Goal: Task Accomplishment & Management: Manage account settings

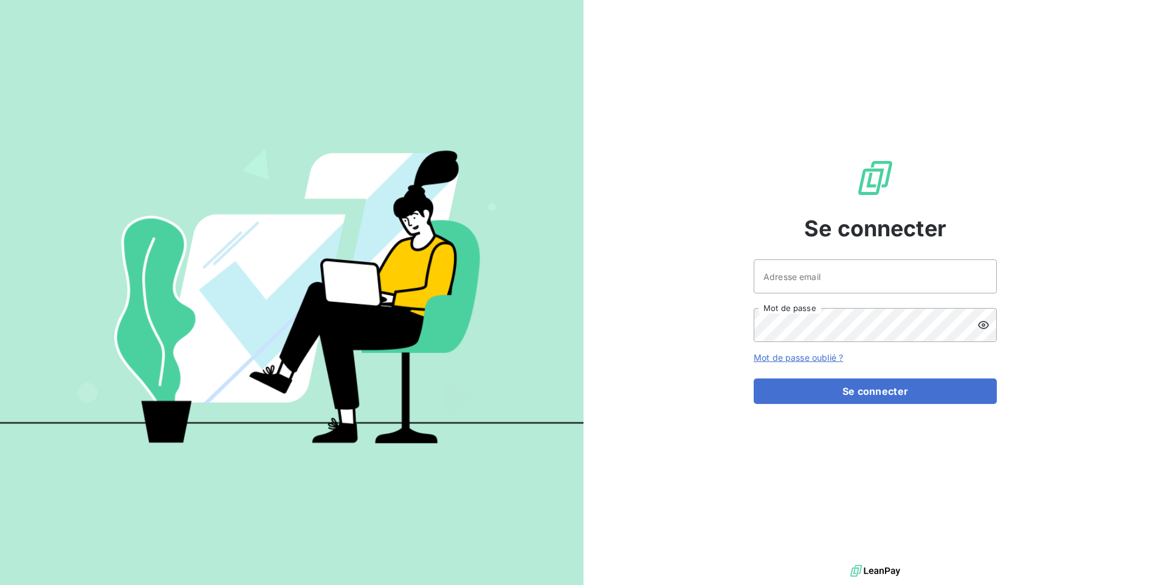
click at [833, 294] on div "Adresse email Mot de passe" at bounding box center [875, 301] width 243 height 83
click at [831, 279] on input "Adresse email" at bounding box center [875, 277] width 243 height 34
paste input "bexpert"
type input "admin@bexpert"
click at [754, 379] on button "Se connecter" at bounding box center [875, 392] width 243 height 26
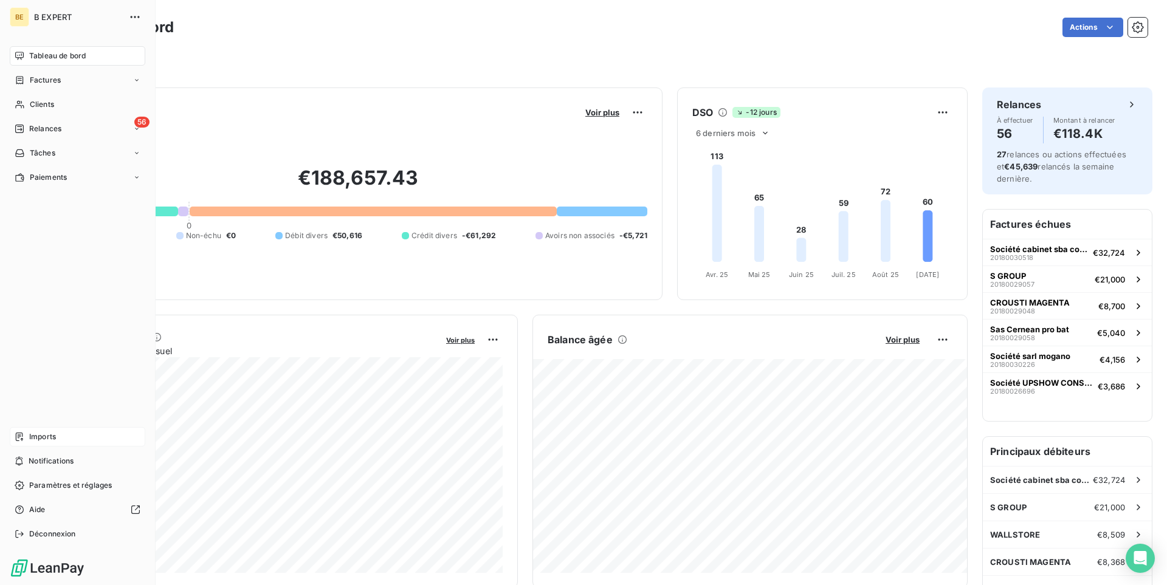
click at [69, 433] on div "Imports" at bounding box center [78, 436] width 136 height 19
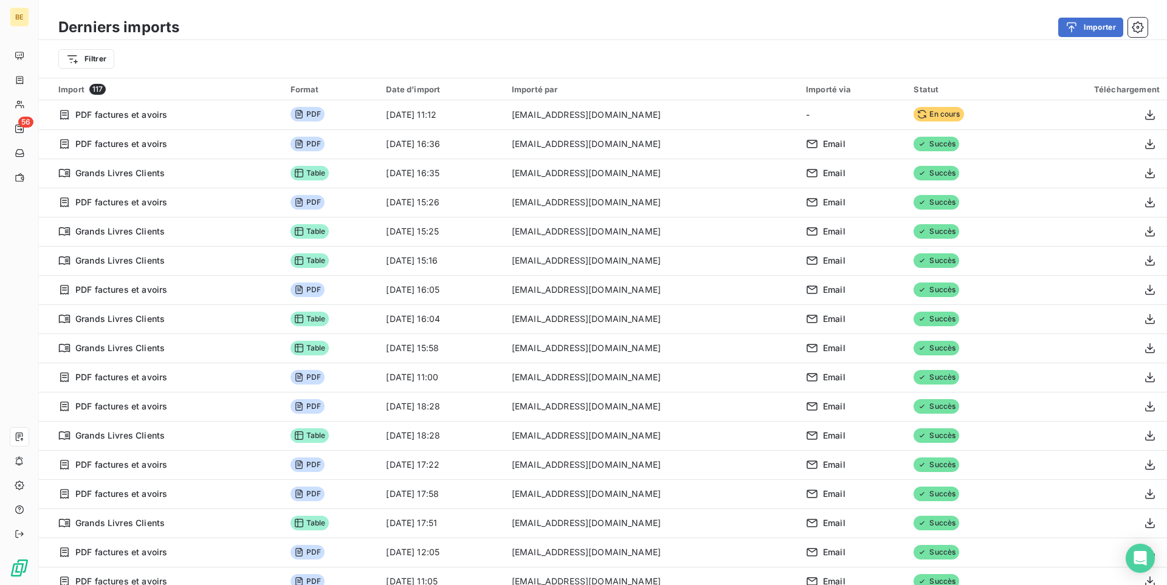
click at [369, 56] on div "Filtrer" at bounding box center [602, 58] width 1089 height 23
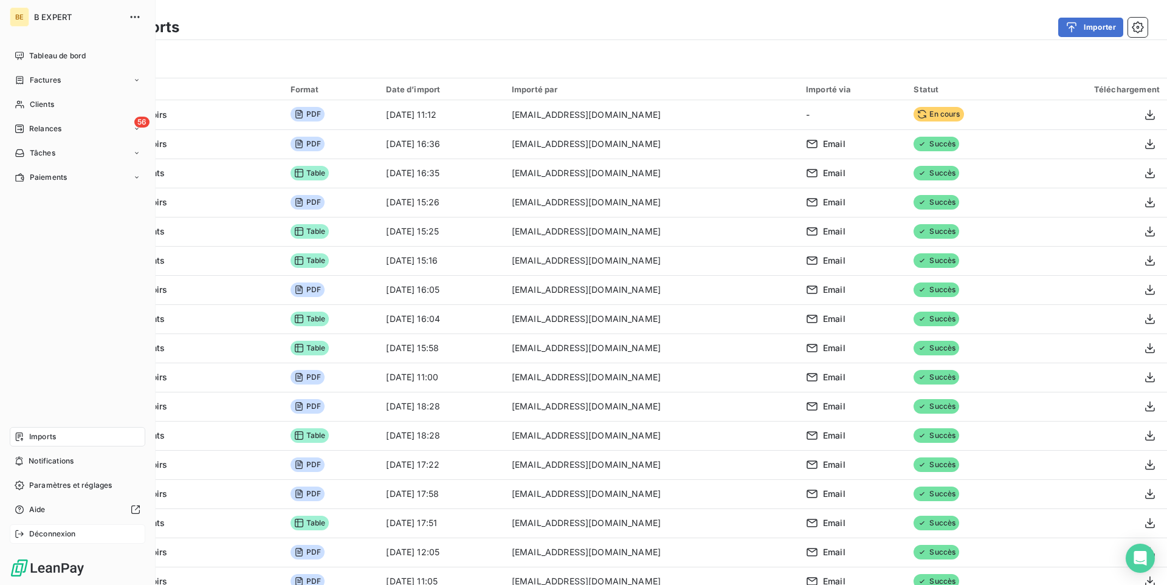
click at [38, 532] on span "Déconnexion" at bounding box center [52, 534] width 47 height 11
